Goal: Task Accomplishment & Management: Manage account settings

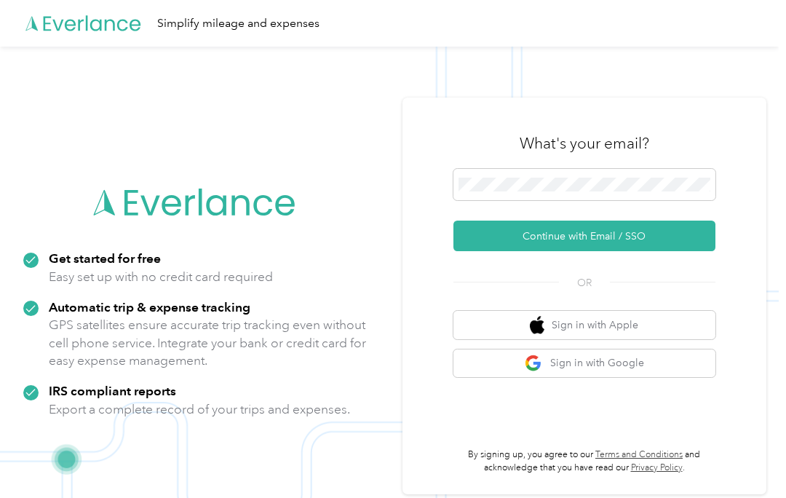
click at [642, 237] on button "Continue with Email / SSO" at bounding box center [584, 235] width 262 height 31
click at [653, 234] on button "Continue with Email / SSO" at bounding box center [584, 235] width 262 height 31
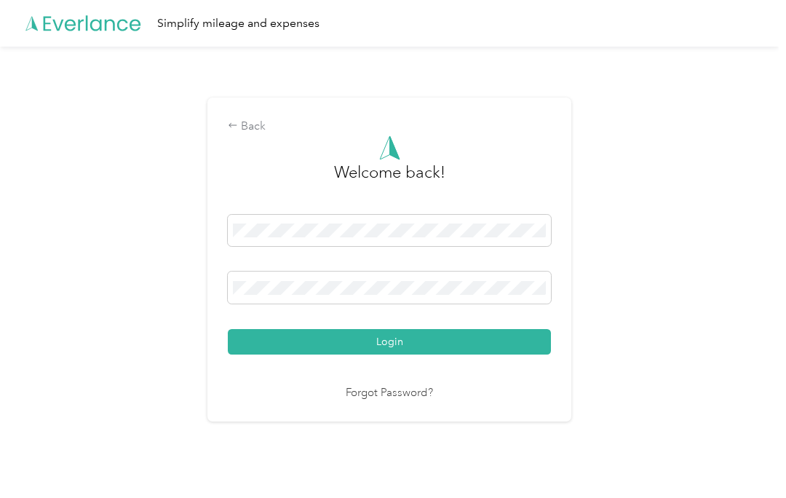
click at [403, 339] on button "Login" at bounding box center [389, 341] width 323 height 25
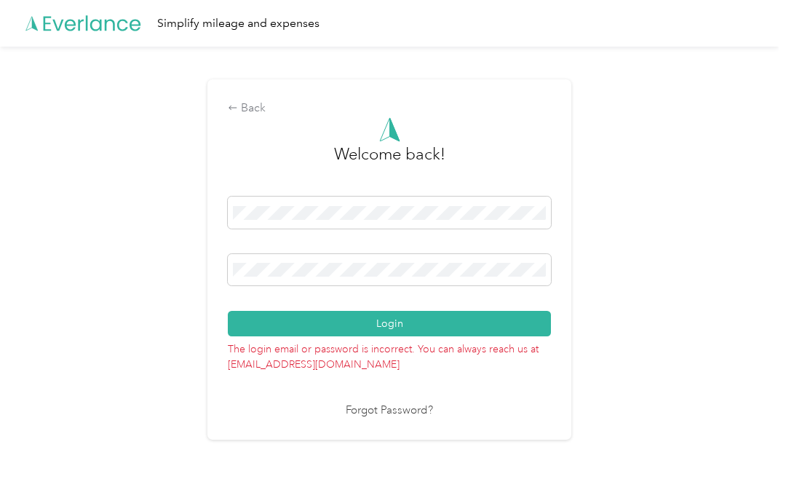
click at [410, 319] on button "Login" at bounding box center [389, 323] width 323 height 25
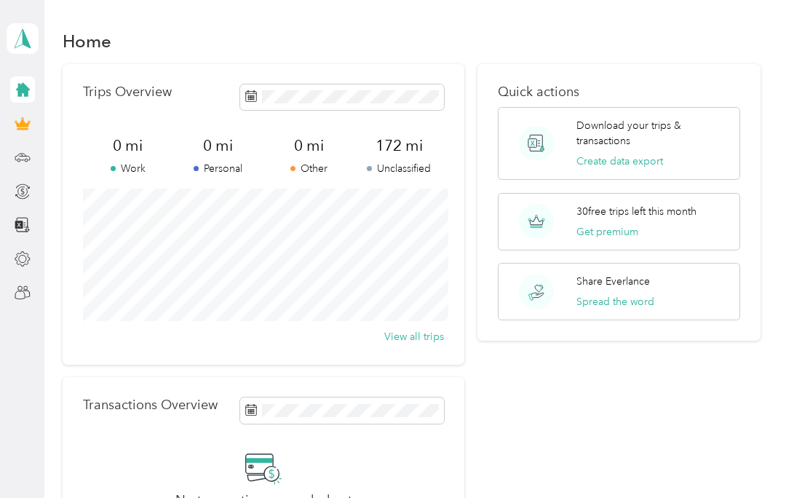
click at [19, 89] on icon at bounding box center [23, 90] width 14 height 14
click at [20, 90] on icon at bounding box center [23, 90] width 14 height 14
